Goal: Task Accomplishment & Management: Manage account settings

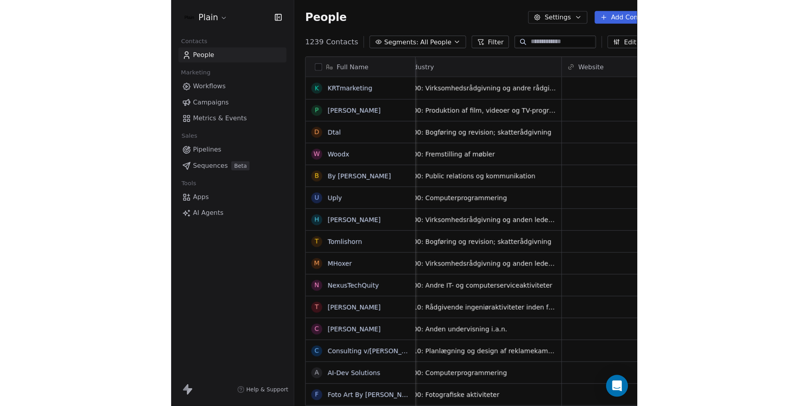
scroll to position [0, 756]
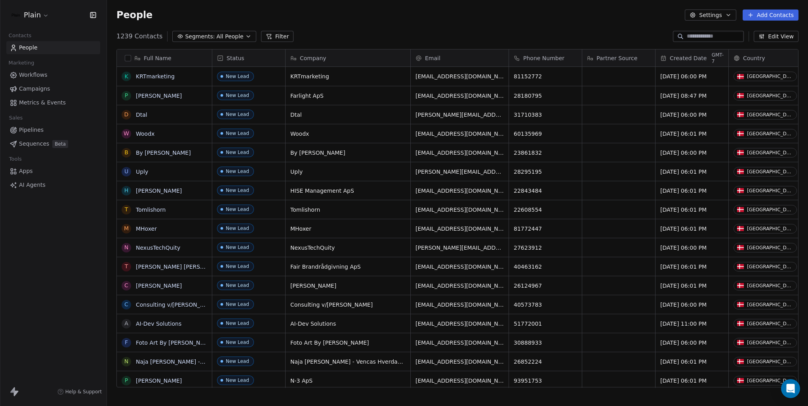
scroll to position [352, 695]
click at [682, 59] on span "Created Date" at bounding box center [688, 58] width 37 height 8
click at [616, 39] on html "Plain Contacts People Marketing Workflows Campaigns Metrics & Events Sales Pipe…" at bounding box center [404, 203] width 808 height 406
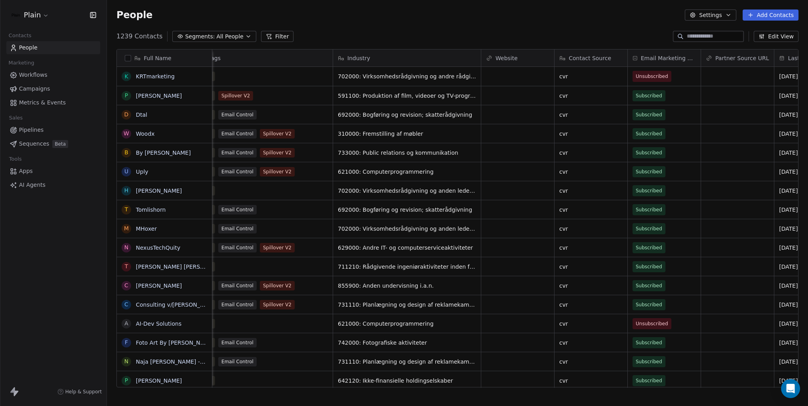
scroll to position [0, 756]
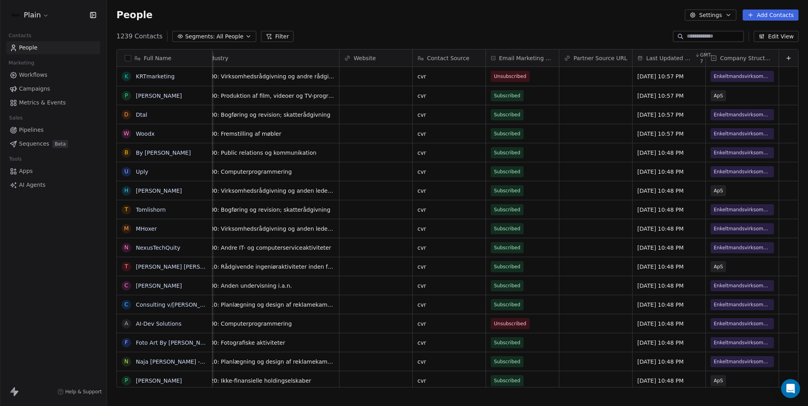
click at [662, 57] on span "Last Updated Date" at bounding box center [669, 58] width 47 height 8
click at [664, 90] on span "Sort Descending" at bounding box center [664, 88] width 46 height 8
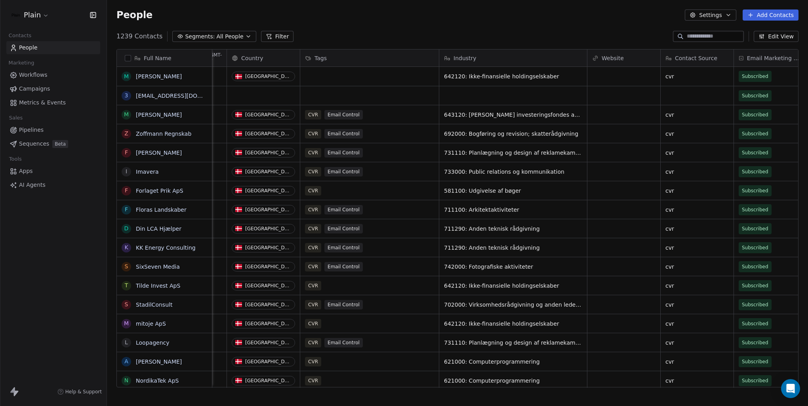
scroll to position [0, 756]
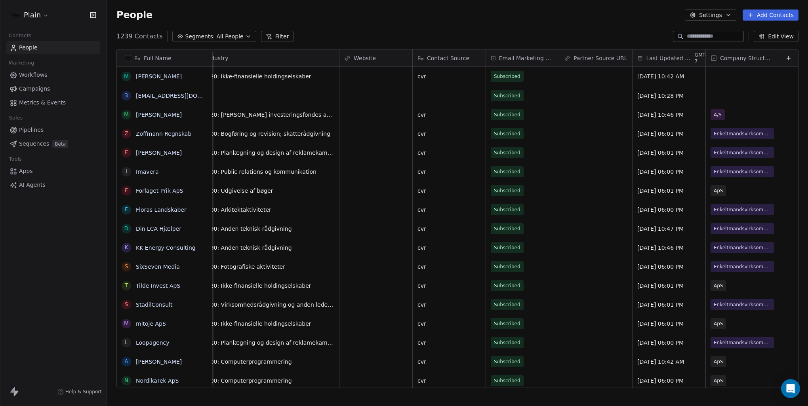
click at [673, 55] on span "Last Updated Date" at bounding box center [669, 58] width 47 height 8
click at [627, 40] on html "Plain Contacts People Marketing Workflows Campaigns Metrics & Events Sales Pipe…" at bounding box center [404, 203] width 808 height 406
click at [672, 63] on div "Last Updated Date GMT-7" at bounding box center [669, 58] width 73 height 17
click at [657, 89] on span "Sort Descending" at bounding box center [664, 88] width 46 height 8
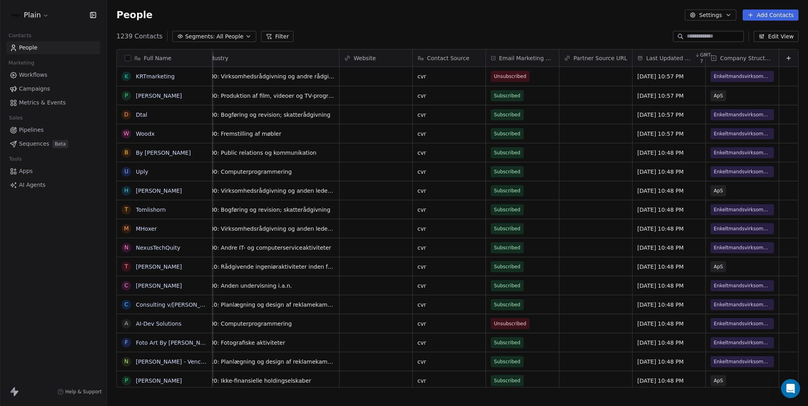
click at [669, 56] on span "Last Updated Date" at bounding box center [669, 58] width 47 height 8
click at [653, 90] on span "Sort Descending" at bounding box center [664, 88] width 46 height 8
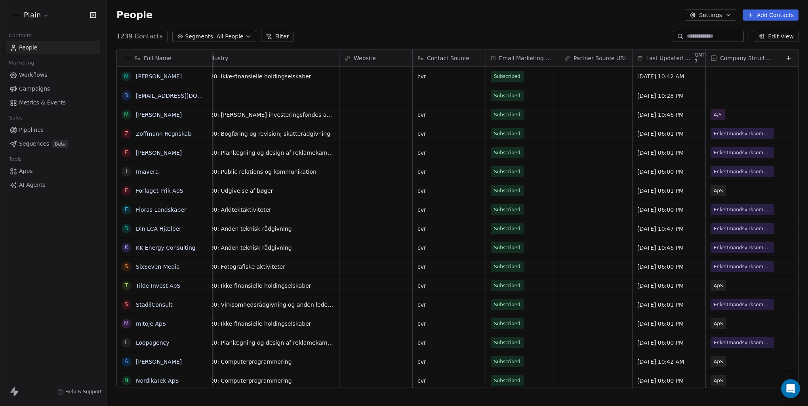
click at [675, 56] on span "Last Updated Date" at bounding box center [669, 58] width 47 height 8
click at [668, 86] on span "Sort Descending" at bounding box center [664, 88] width 46 height 8
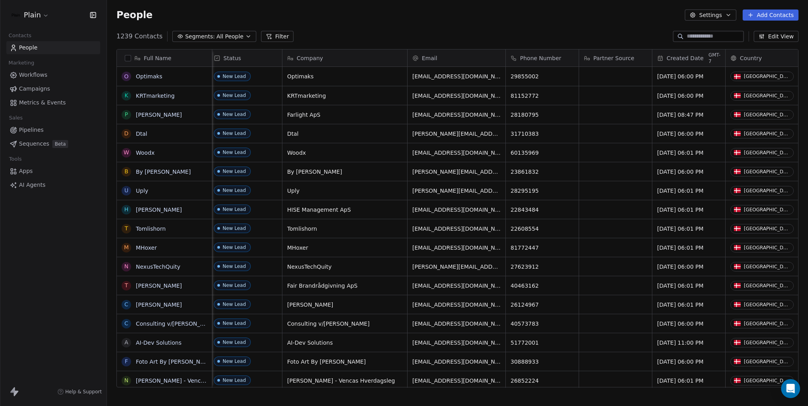
scroll to position [0, 0]
